Goal: Task Accomplishment & Management: Complete application form

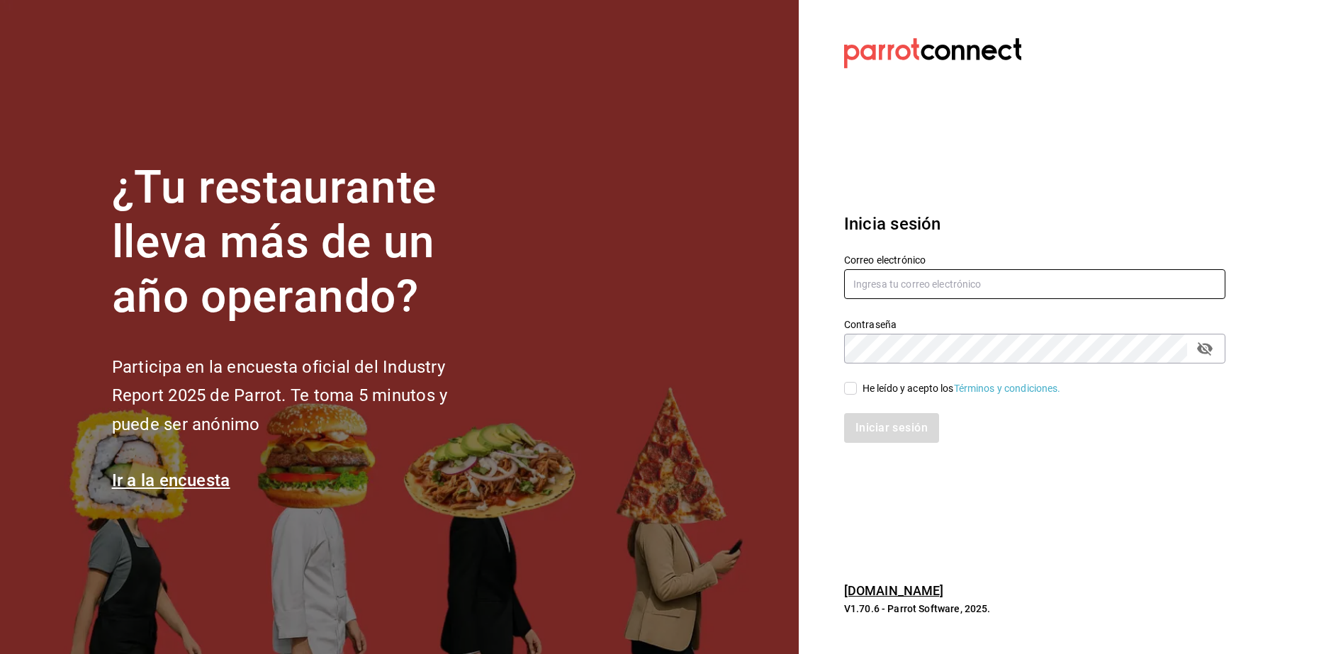
click at [969, 279] on input "text" at bounding box center [1034, 284] width 381 height 30
type input "leslytrejo49@gmail.com"
click at [846, 392] on input "He leído y acepto los Términos y condiciones." at bounding box center [850, 388] width 13 height 13
checkbox input "true"
click at [877, 417] on button "Iniciar sesión" at bounding box center [892, 428] width 96 height 30
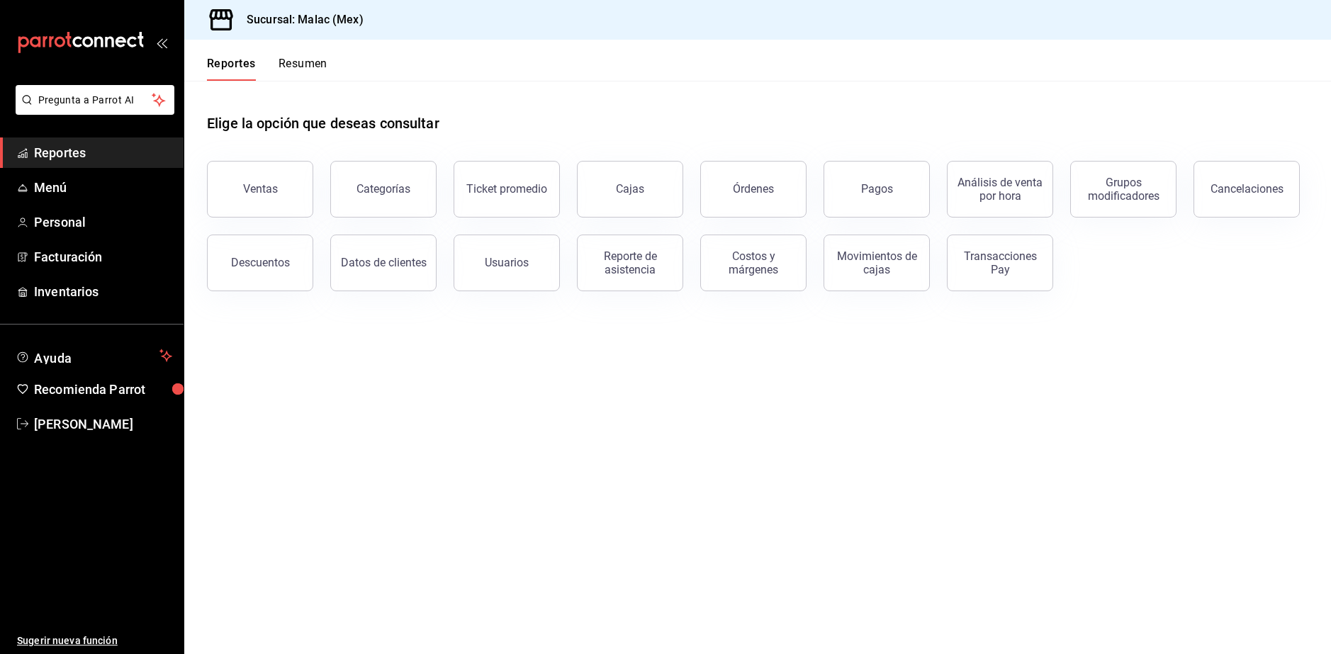
click at [312, 64] on button "Resumen" at bounding box center [302, 69] width 49 height 24
